Goal: Task Accomplishment & Management: Complete application form

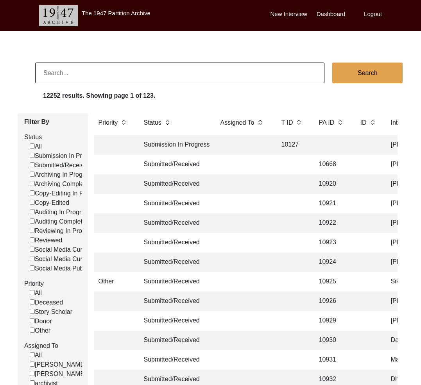
click at [89, 76] on input at bounding box center [179, 73] width 289 height 21
paste input "[PERSON_NAME]"
type input "[PERSON_NAME]"
checkbox input "false"
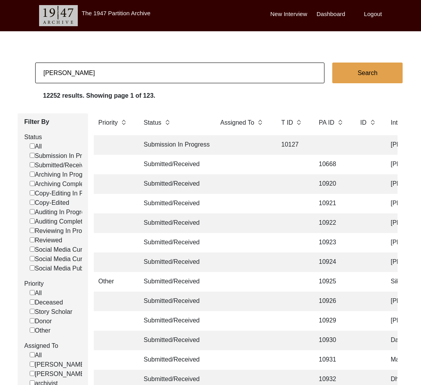
checkbox input "false"
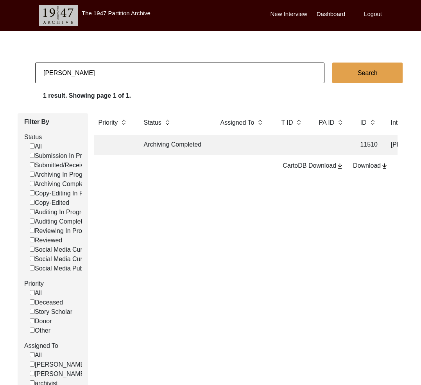
click at [196, 151] on td "Archiving Completed" at bounding box center [174, 145] width 70 height 20
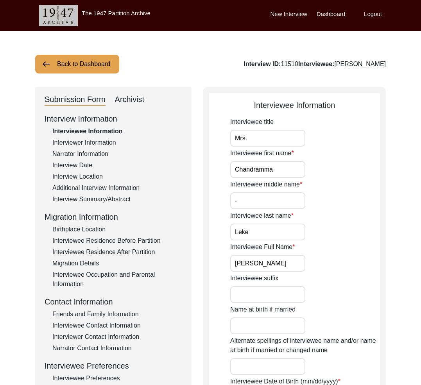
click at [120, 318] on div "Friends and Family Information" at bounding box center [117, 313] width 130 height 9
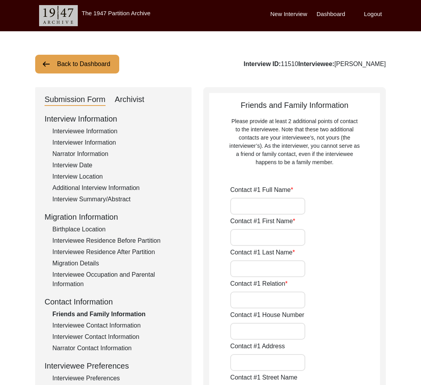
type input "[PERSON_NAME]"
type input "Leke"
type input "Grandson"
type input "[GEOGRAPHIC_DATA]"
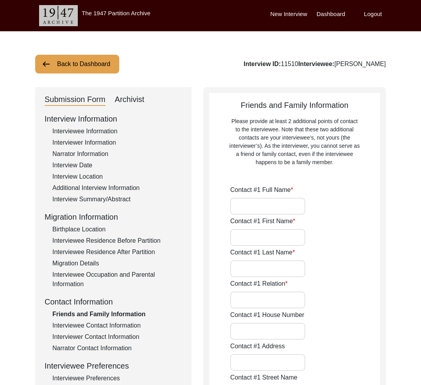
type input "6363368827"
type input "[EMAIL_ADDRESS][DOMAIN_NAME]"
type input "[PERSON_NAME]"
type input "Vinay"
type input "[PERSON_NAME]"
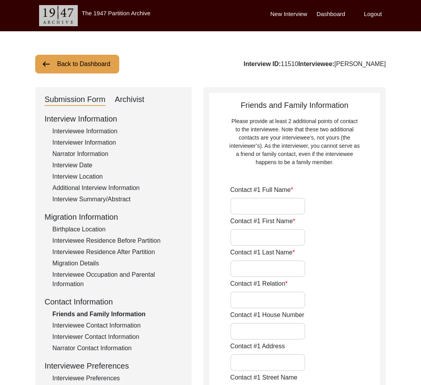
type input "Grandson"
type input "[GEOGRAPHIC_DATA]"
type input "9844070705"
type input "[EMAIL_ADDRESS][DOMAIN_NAME]"
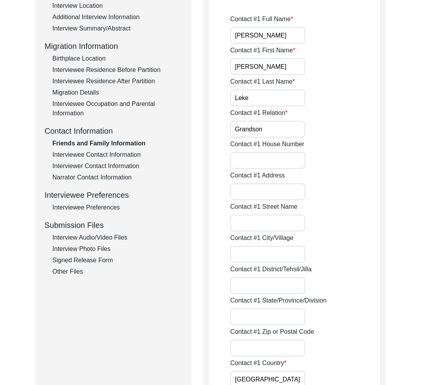
scroll to position [277, 0]
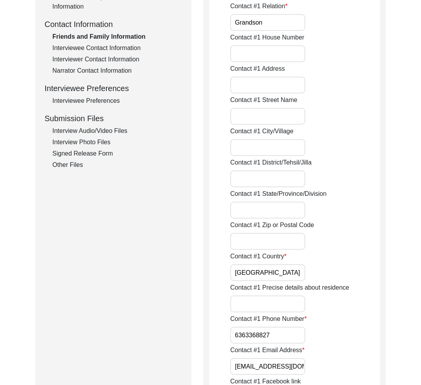
click at [262, 365] on input "[EMAIL_ADDRESS][DOMAIN_NAME]" at bounding box center [267, 366] width 75 height 17
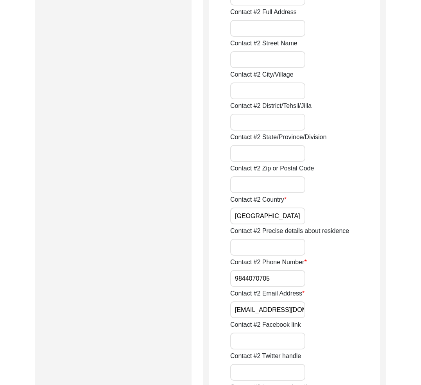
scroll to position [984, 0]
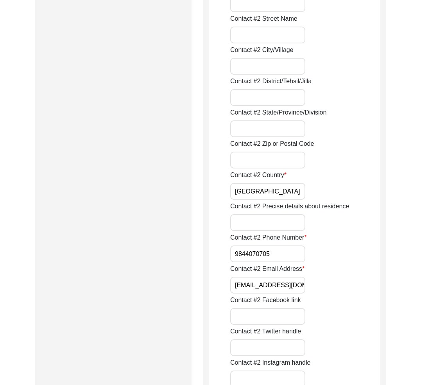
click at [265, 287] on input "[EMAIL_ADDRESS][DOMAIN_NAME]" at bounding box center [267, 285] width 75 height 17
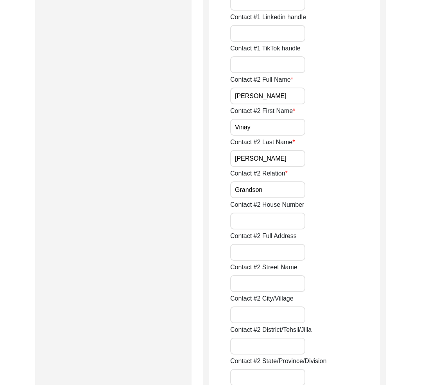
scroll to position [0, 0]
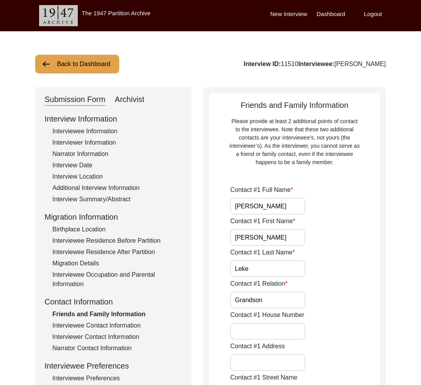
click at [129, 100] on div "Archivist" at bounding box center [130, 99] width 30 height 13
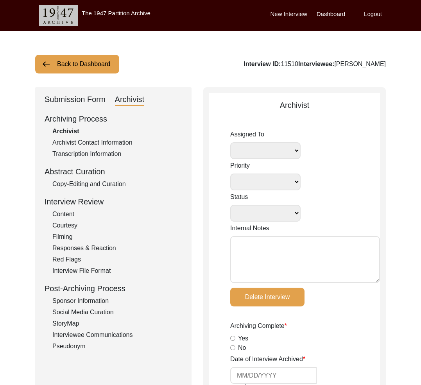
select select
select select "Archiving Completed"
type textarea "[DATE] Tori: Assigned to Lilly to archive. Due [DATE] [DATE] Tori: This intervi…"
radio input "true"
type input "[DATE]"
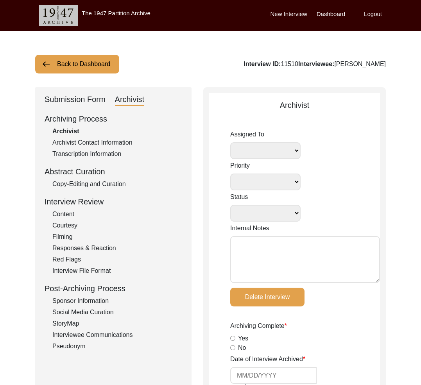
type textarea "[Loremipsu] do Sitame 12, 1285 co Adipiscin Elitsed Doeiusmodte Incididuntu + L…"
radio input "true"
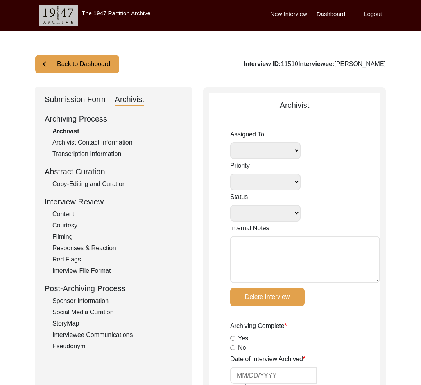
radio input "true"
type input "1:11:00"
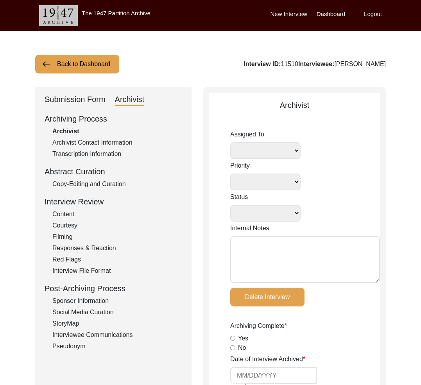
radio input "true"
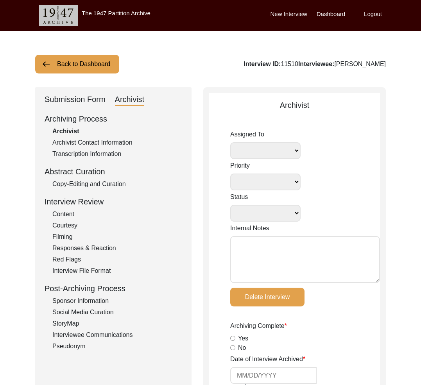
type input "23"
radio input "true"
type textarea "No b-roll"
type input "MP4"
type input "10.97 GB"
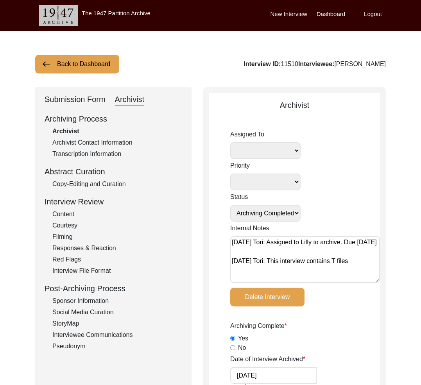
select select
click at [70, 69] on button "Back to Dashboard" at bounding box center [77, 64] width 84 height 19
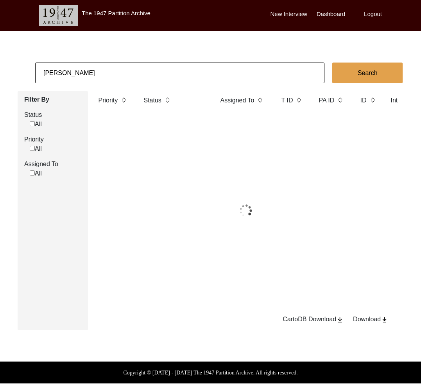
click at [81, 75] on input "[PERSON_NAME]" at bounding box center [179, 73] width 289 height 21
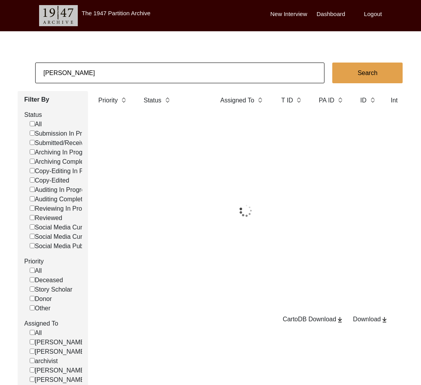
click at [81, 75] on input "[PERSON_NAME]" at bounding box center [179, 73] width 289 height 21
click at [82, 75] on input "[PERSON_NAME]" at bounding box center [179, 73] width 289 height 21
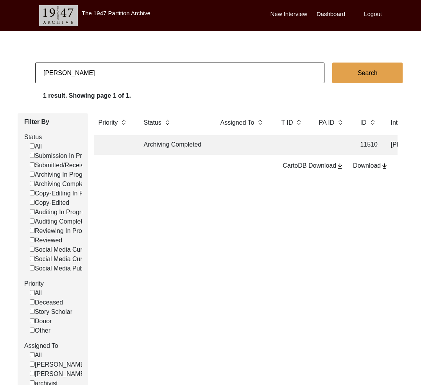
click at [82, 75] on input "[PERSON_NAME]" at bounding box center [179, 73] width 289 height 21
click at [81, 75] on input "[PERSON_NAME]" at bounding box center [179, 73] width 289 height 21
paste input "11515"
type input "11515"
checkbox input "false"
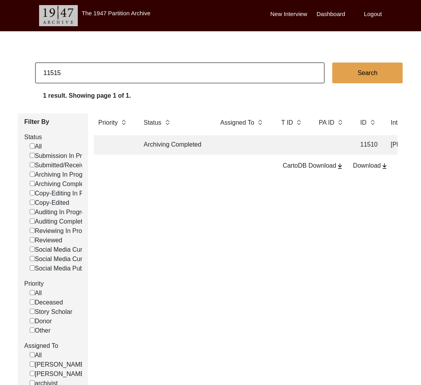
checkbox input "false"
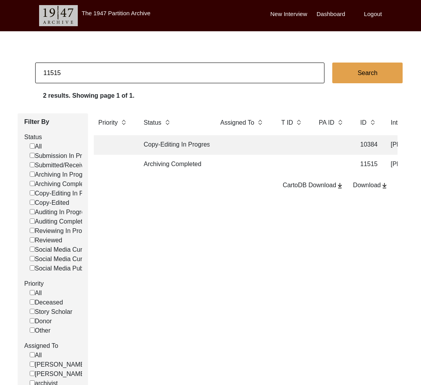
click at [264, 170] on td at bounding box center [243, 165] width 55 height 20
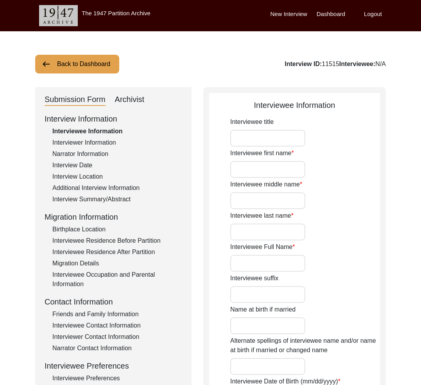
type input "Mrs."
type input "[PERSON_NAME]"
type input "-"
type input "[PERSON_NAME]"
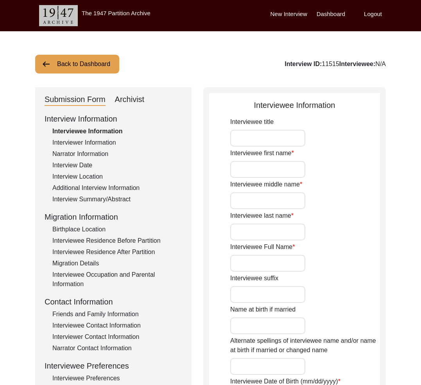
type input "[PERSON_NAME]"
type input "[DATE]"
type input "86"
type input "[DEMOGRAPHIC_DATA]"
type input "Multani"
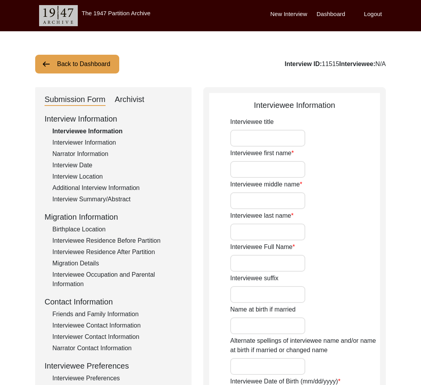
type input "[DEMOGRAPHIC_DATA]"
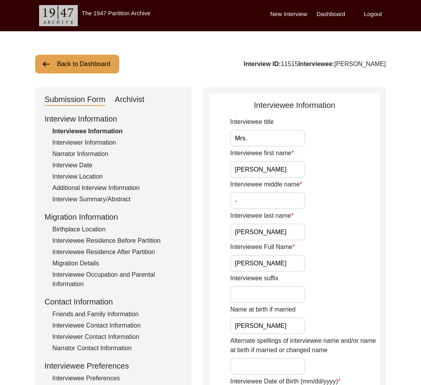
click at [343, 64] on div "Interview ID: 11515 Interviewee: [PERSON_NAME]" at bounding box center [314, 63] width 142 height 9
copy div "[PERSON_NAME]"
click at [116, 312] on div "Friends and Family Information" at bounding box center [117, 313] width 130 height 9
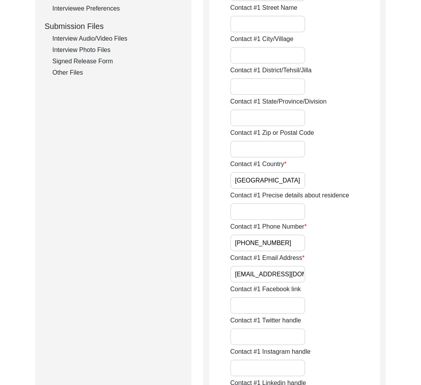
scroll to position [387, 0]
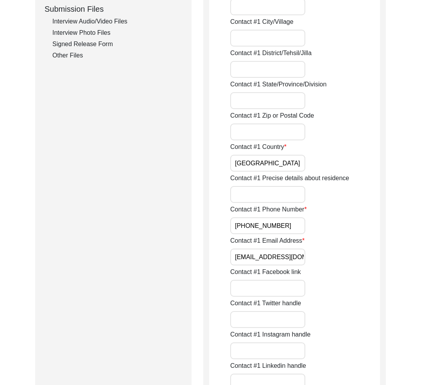
click at [253, 262] on input "[EMAIL_ADDRESS][DOMAIN_NAME]" at bounding box center [267, 257] width 75 height 17
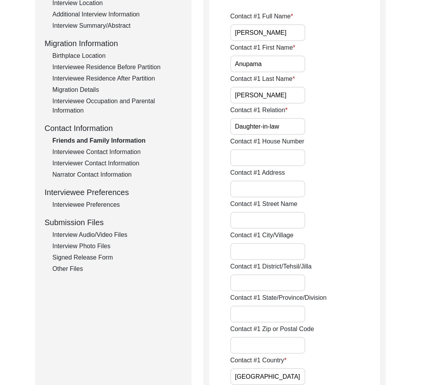
scroll to position [0, 0]
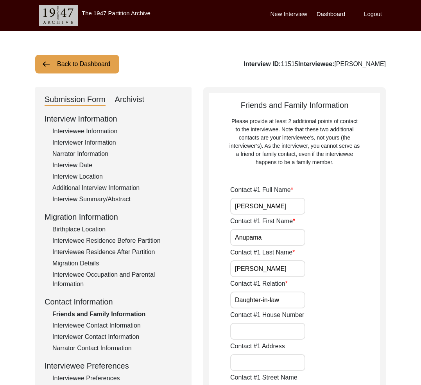
click at [108, 323] on div "Interviewee Contact Information" at bounding box center [117, 325] width 130 height 9
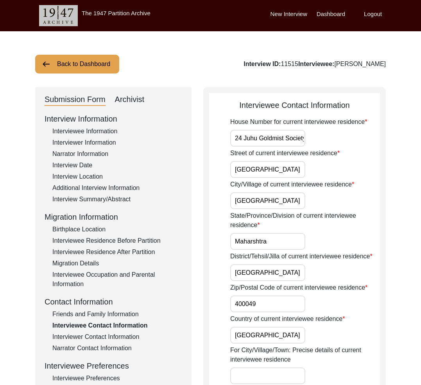
click at [381, 61] on div "Interview ID: 11515 Interviewee: [PERSON_NAME]" at bounding box center [314, 63] width 142 height 9
drag, startPoint x: 390, startPoint y: 63, endPoint x: 326, endPoint y: 16, distance: 79.9
copy div "[PERSON_NAME]"
click at [381, 15] on label "Logout" at bounding box center [373, 14] width 18 height 9
